Goal: Task Accomplishment & Management: Complete application form

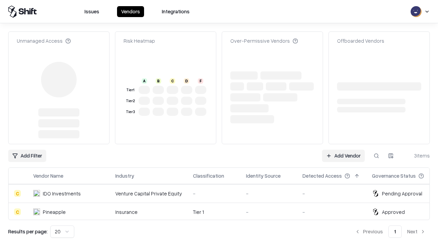
click at [343, 150] on link "Add Vendor" at bounding box center [343, 156] width 43 height 12
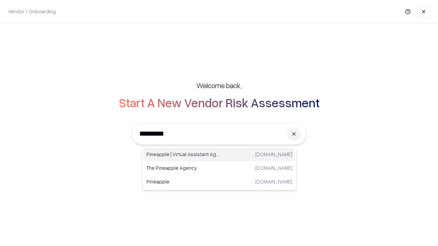
click at [219, 155] on div "Pineapple | Virtual Assistant Agency [DOMAIN_NAME]" at bounding box center [219, 155] width 151 height 14
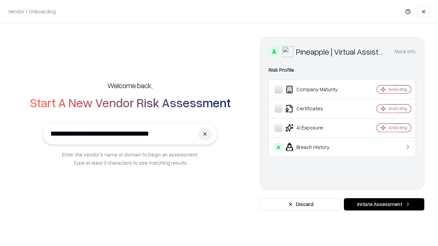
type input "**********"
click at [384, 204] on button "Initiate Assessment" at bounding box center [384, 204] width 80 height 12
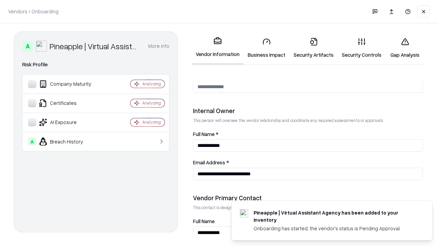
scroll to position [354, 0]
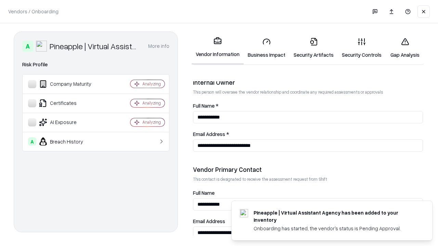
click at [266, 48] on link "Business Impact" at bounding box center [266, 48] width 46 height 32
click at [313, 48] on link "Security Artifacts" at bounding box center [313, 48] width 48 height 32
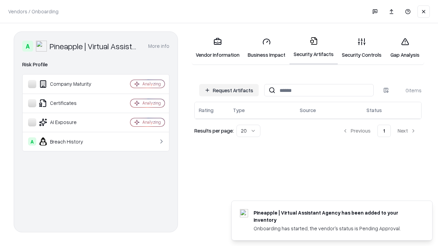
click at [229, 90] on button "Request Artifacts" at bounding box center [228, 90] width 59 height 12
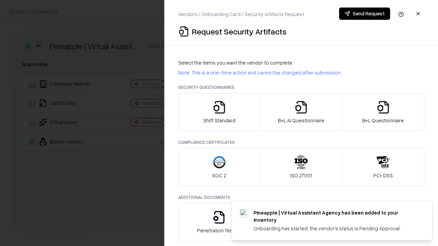
click at [219, 112] on icon "button" at bounding box center [219, 108] width 14 height 14
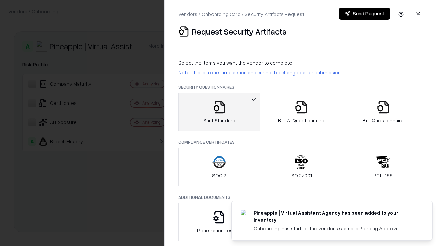
click at [364, 14] on button "Send Request" at bounding box center [364, 14] width 51 height 12
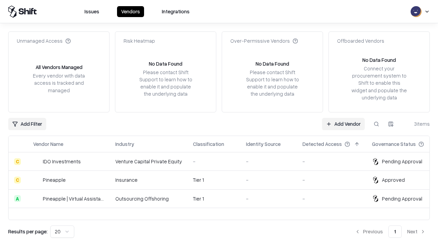
click at [376, 124] on button at bounding box center [376, 124] width 12 height 12
type input "**********"
click at [223, 199] on div "Tier 1" at bounding box center [214, 198] width 42 height 7
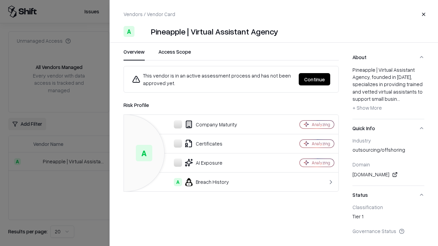
click at [314, 79] on button "Continue" at bounding box center [313, 79] width 31 height 12
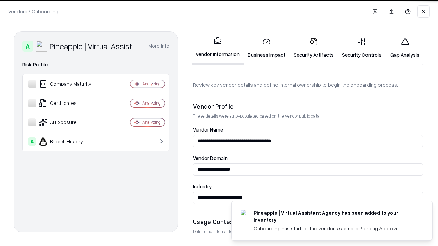
click at [313, 48] on link "Security Artifacts" at bounding box center [313, 48] width 48 height 32
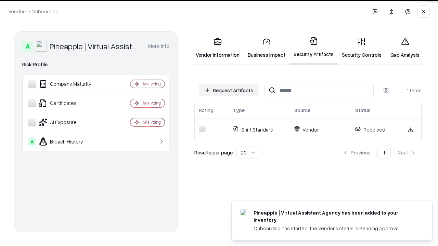
click at [404, 48] on link "Gap Analysis" at bounding box center [404, 48] width 39 height 32
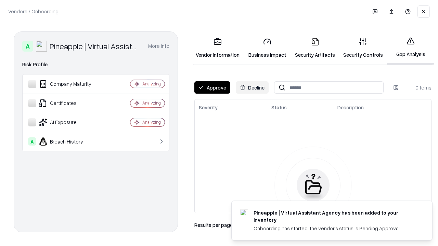
click at [212, 88] on button "Approve" at bounding box center [212, 87] width 36 height 12
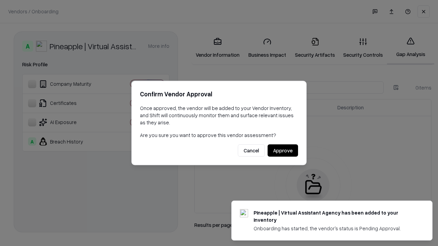
click at [282, 150] on button "Approve" at bounding box center [282, 151] width 30 height 12
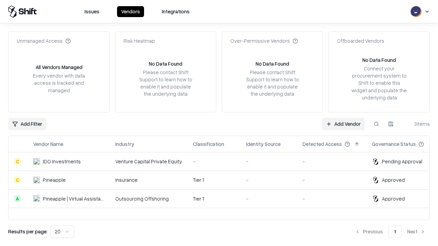
type input "**********"
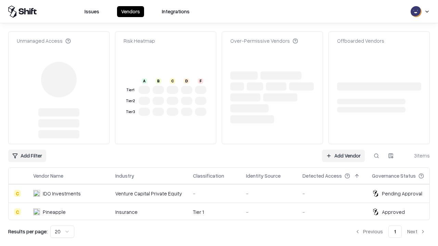
click at [343, 150] on link "Add Vendor" at bounding box center [343, 156] width 43 height 12
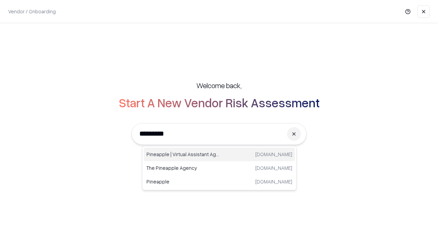
click at [219, 155] on div "Pineapple | Virtual Assistant Agency [DOMAIN_NAME]" at bounding box center [219, 155] width 151 height 14
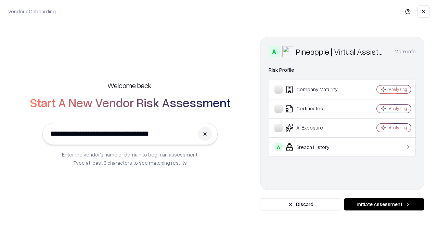
type input "**********"
click at [384, 204] on button "Initiate Assessment" at bounding box center [384, 204] width 80 height 12
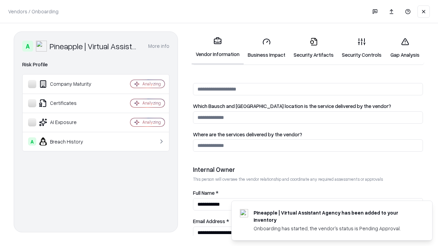
scroll to position [354, 0]
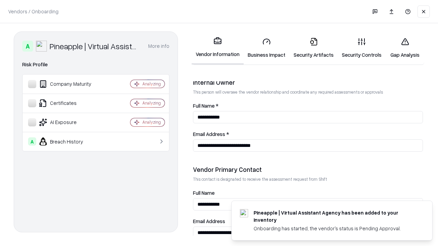
click at [404, 48] on link "Gap Analysis" at bounding box center [404, 48] width 39 height 32
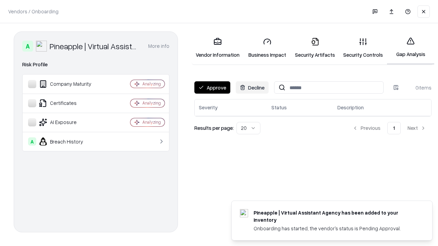
click at [212, 88] on button "Approve" at bounding box center [212, 87] width 36 height 12
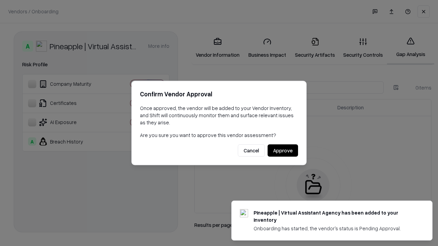
click at [282, 150] on button "Approve" at bounding box center [282, 151] width 30 height 12
